Goal: Transaction & Acquisition: Purchase product/service

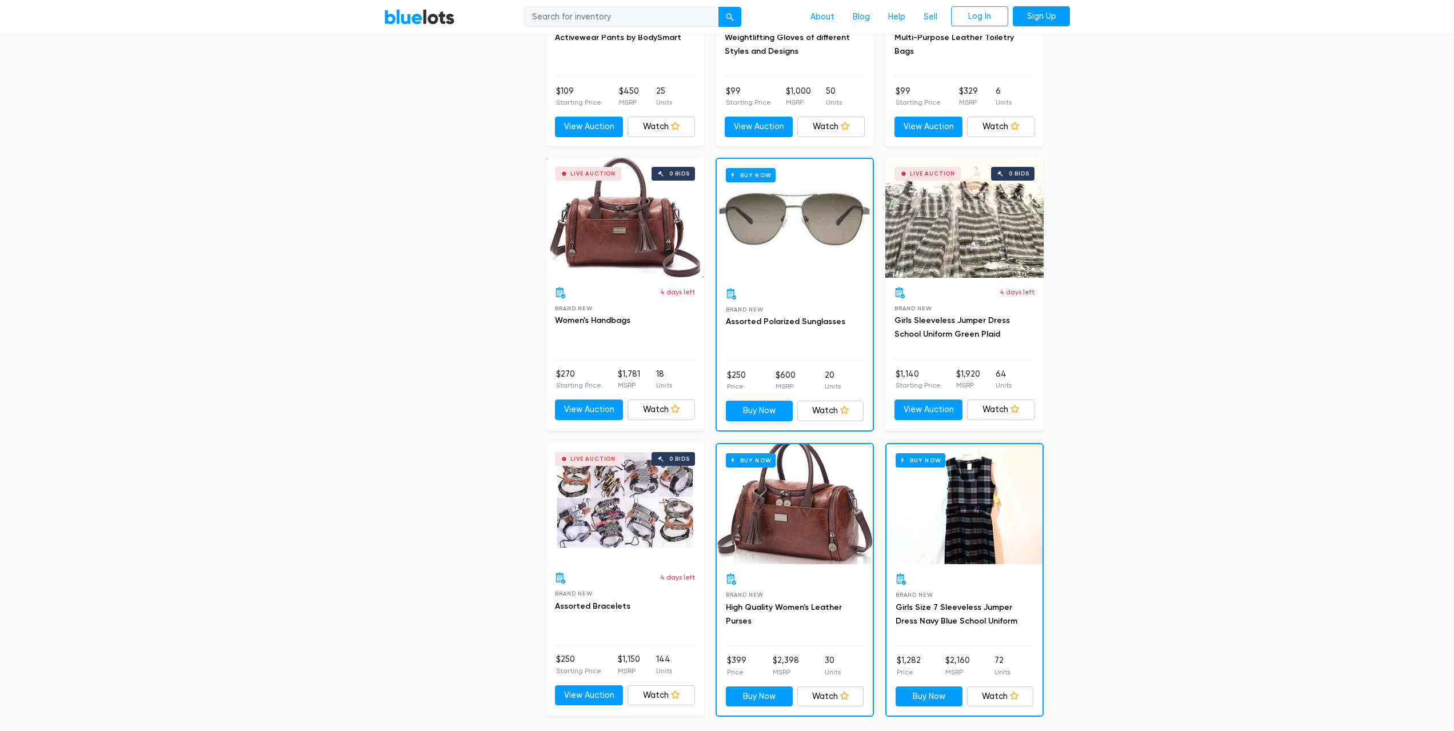
scroll to position [4573, 0]
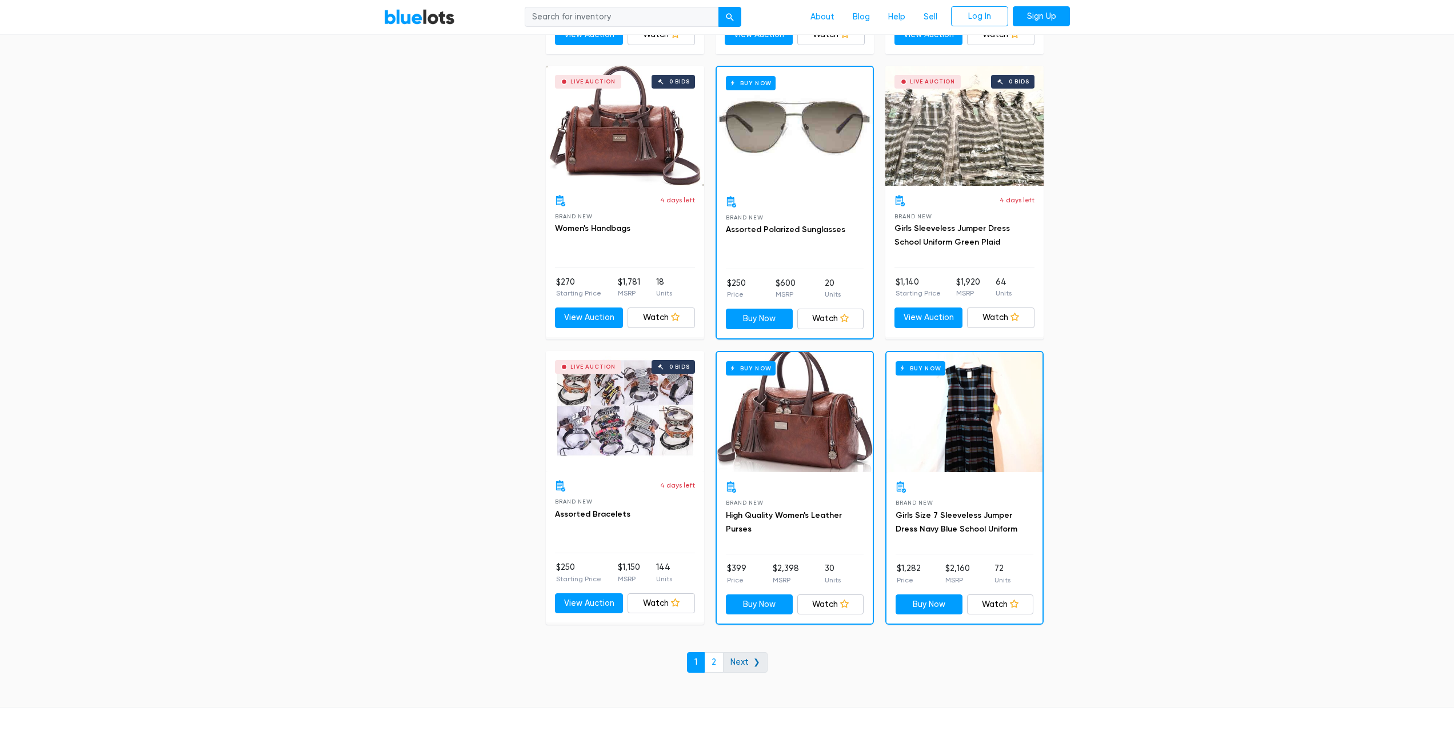
click at [744, 655] on link "Next ❯" at bounding box center [745, 662] width 45 height 21
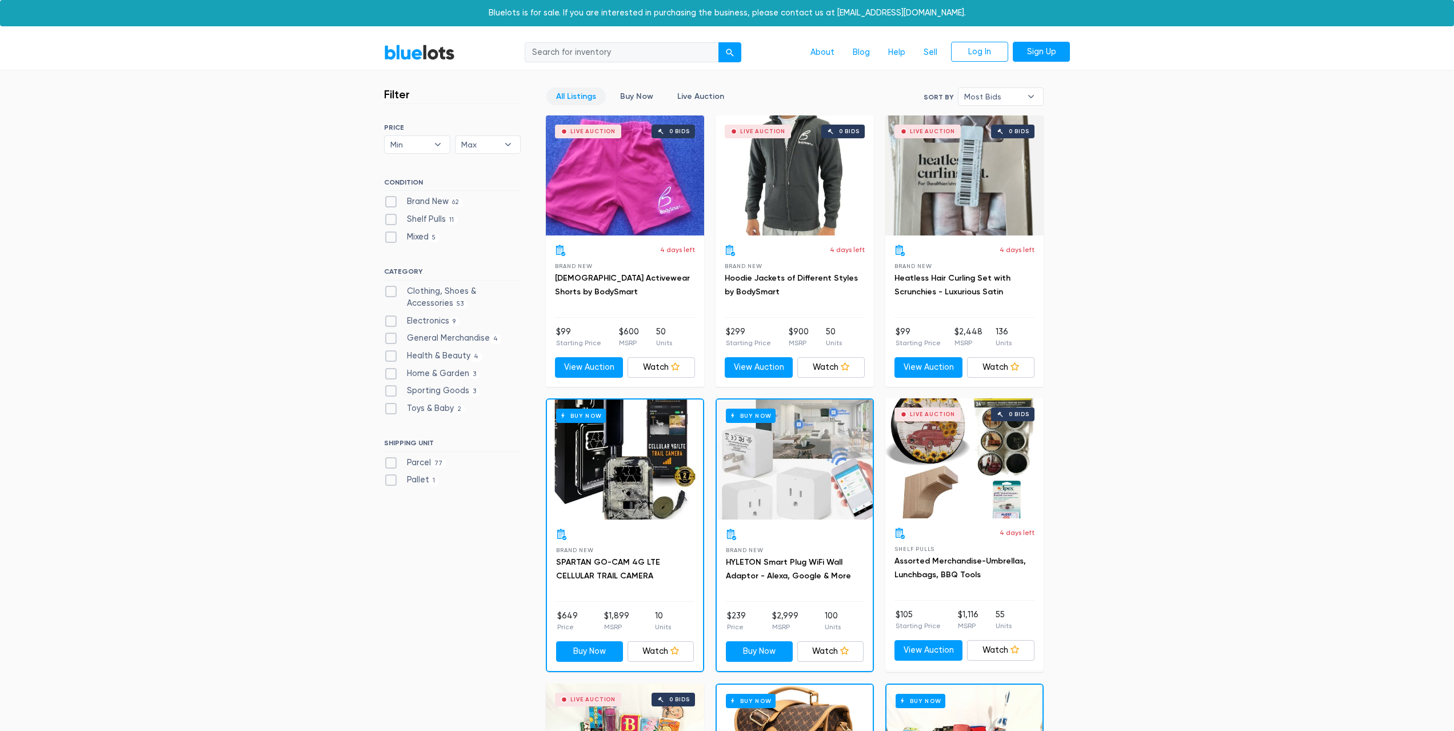
click at [412, 480] on label "Pallet 1" at bounding box center [411, 480] width 55 height 13
click at [392, 480] on input "Pallet 1" at bounding box center [387, 477] width 7 height 7
checkbox input "true"
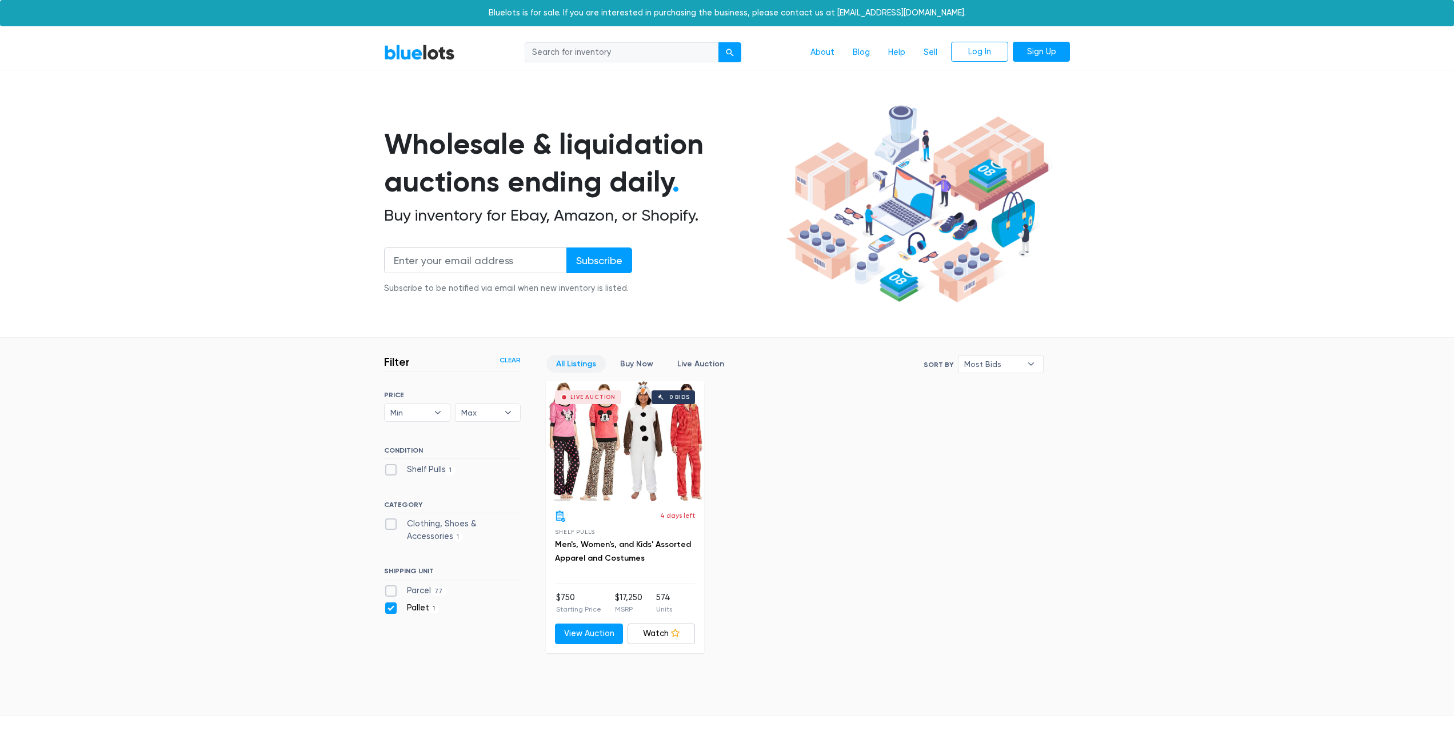
scroll to position [169, 0]
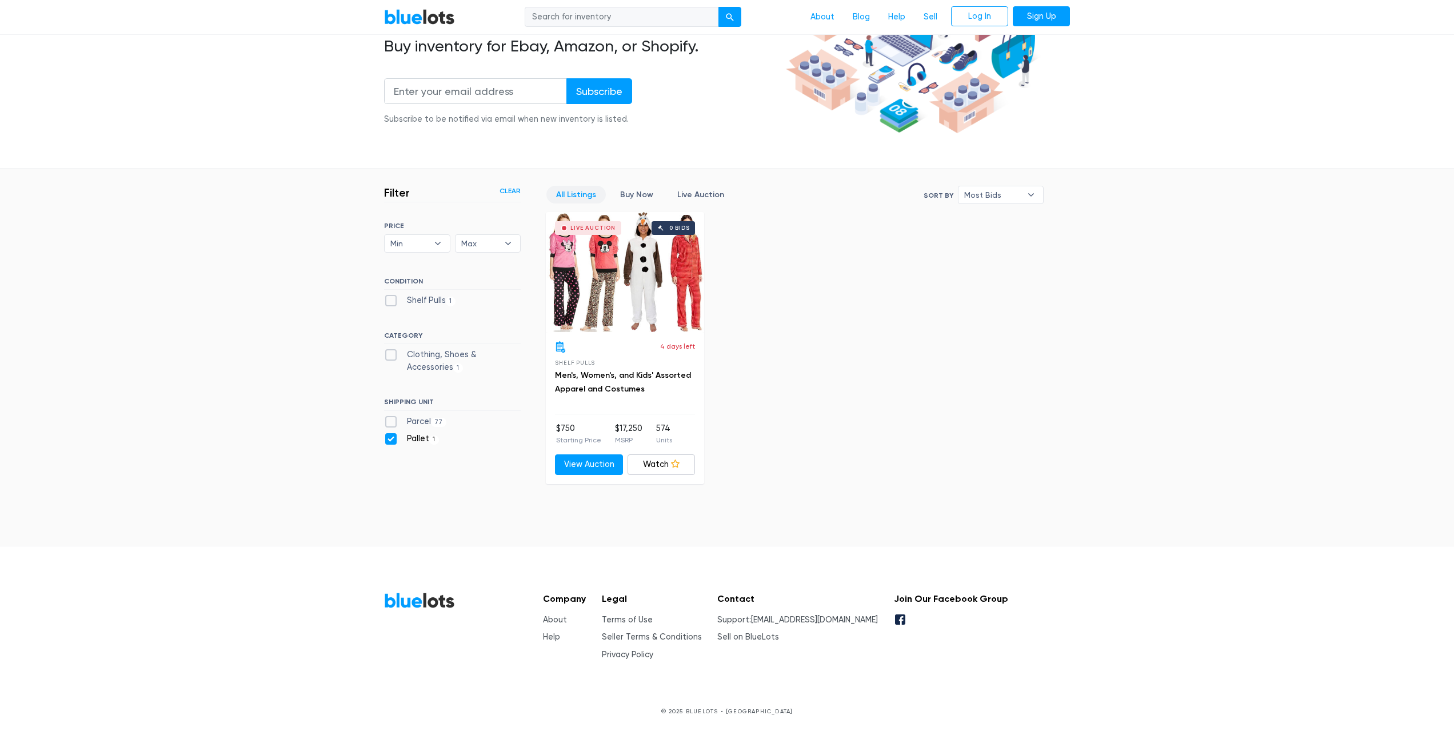
click at [386, 437] on label "Pallet 1" at bounding box center [411, 439] width 55 height 13
click at [386, 437] on input "Pallet 1" at bounding box center [387, 436] width 7 height 7
checkbox input "false"
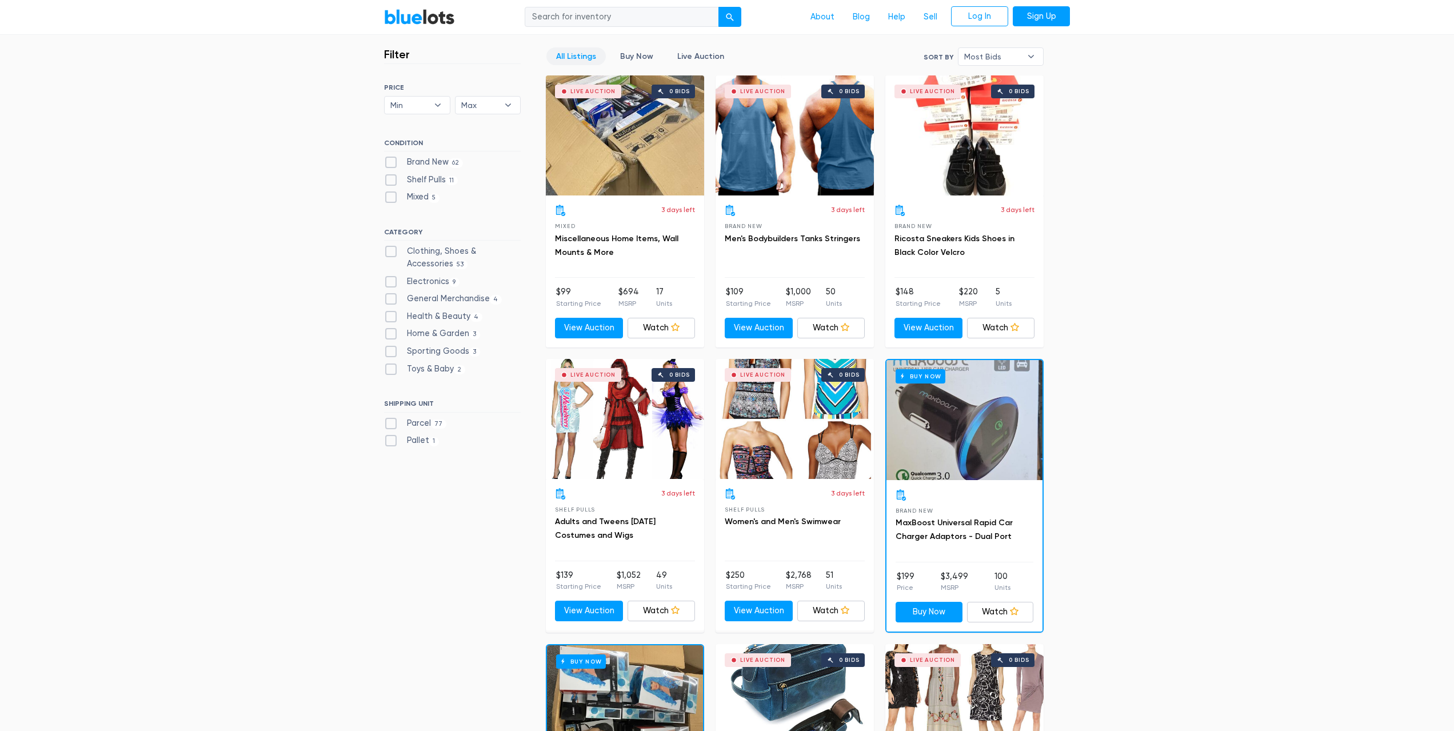
scroll to position [308, 0]
click at [392, 424] on label "Parcel 77" at bounding box center [415, 423] width 62 height 13
click at [392, 424] on input "Parcel 77" at bounding box center [387, 420] width 7 height 7
checkbox input "true"
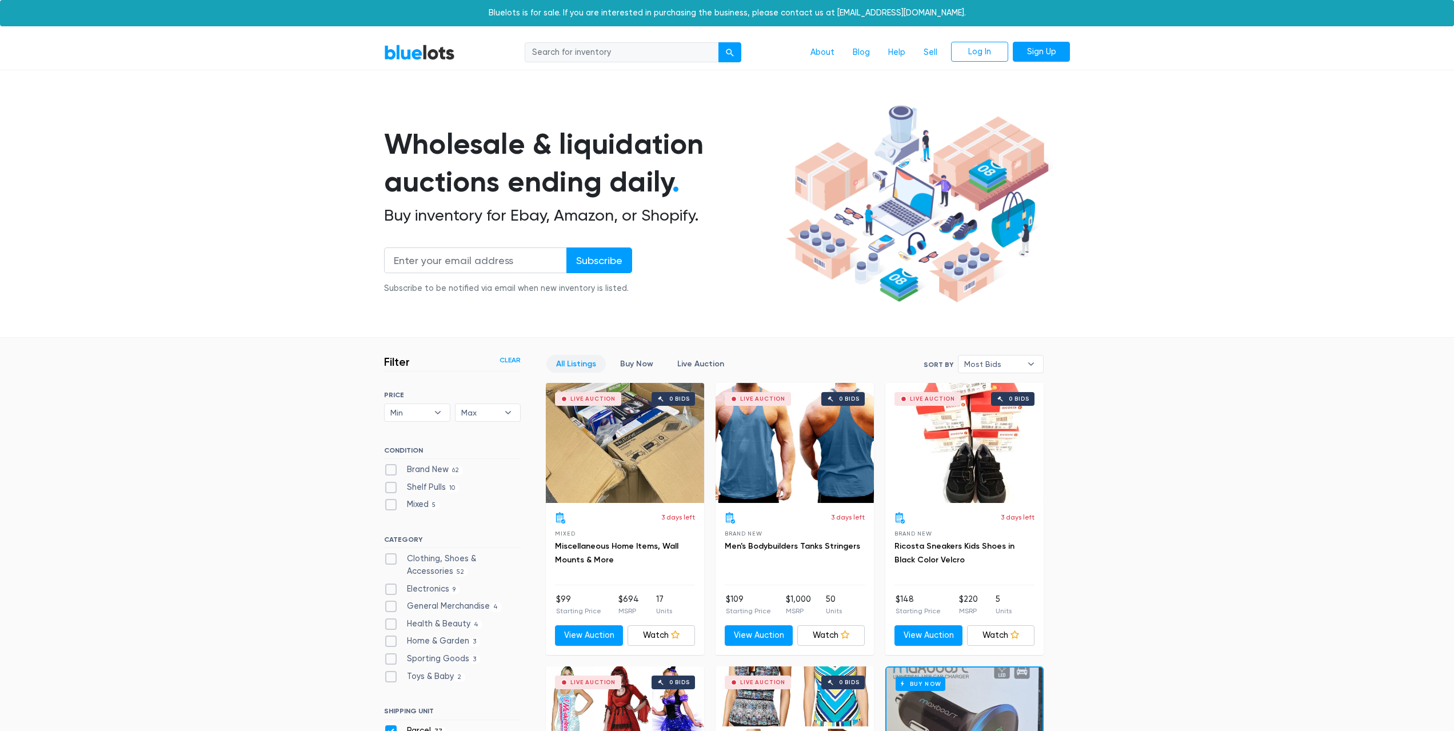
scroll to position [308, 0]
